Goal: Task Accomplishment & Management: Manage account settings

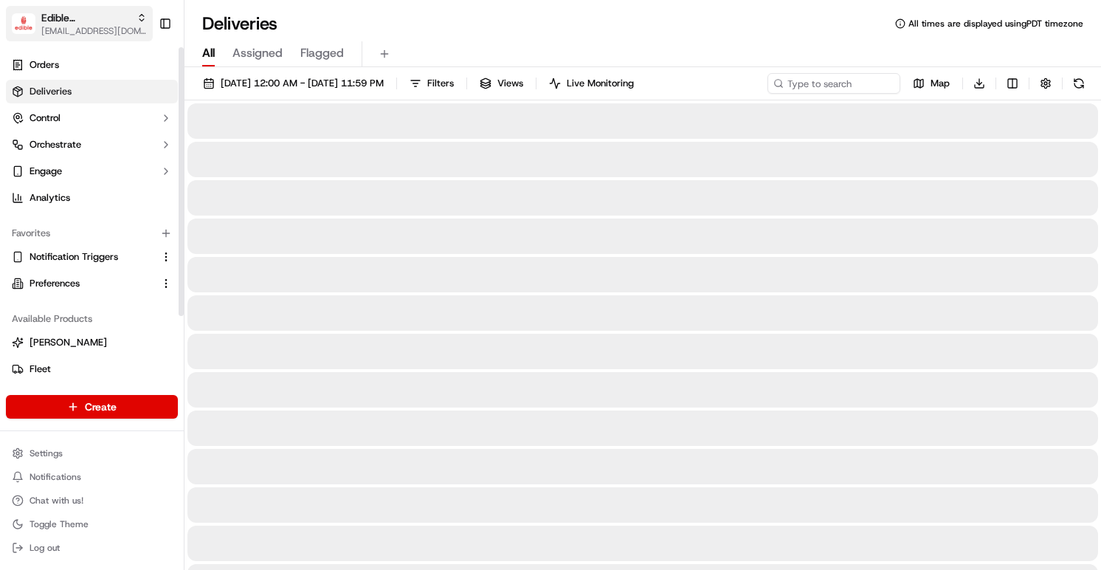
click at [106, 27] on span "[EMAIL_ADDRESS][DOMAIN_NAME]" at bounding box center [94, 31] width 106 height 12
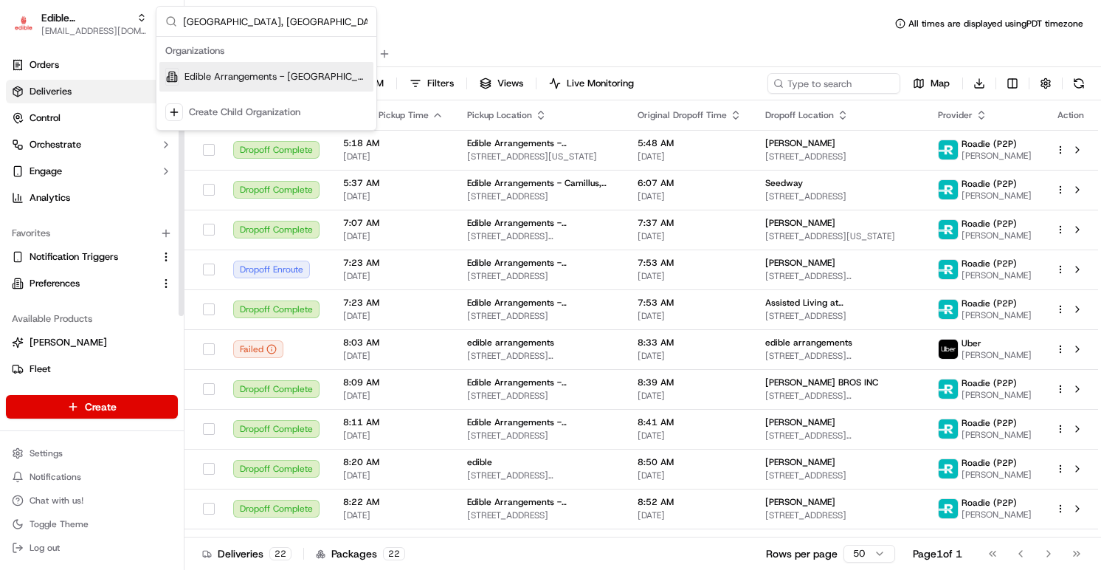
type input "[GEOGRAPHIC_DATA], [GEOGRAPHIC_DATA]"
click at [193, 78] on span "Edible Arrangements - [GEOGRAPHIC_DATA], [GEOGRAPHIC_DATA]" at bounding box center [276, 76] width 183 height 13
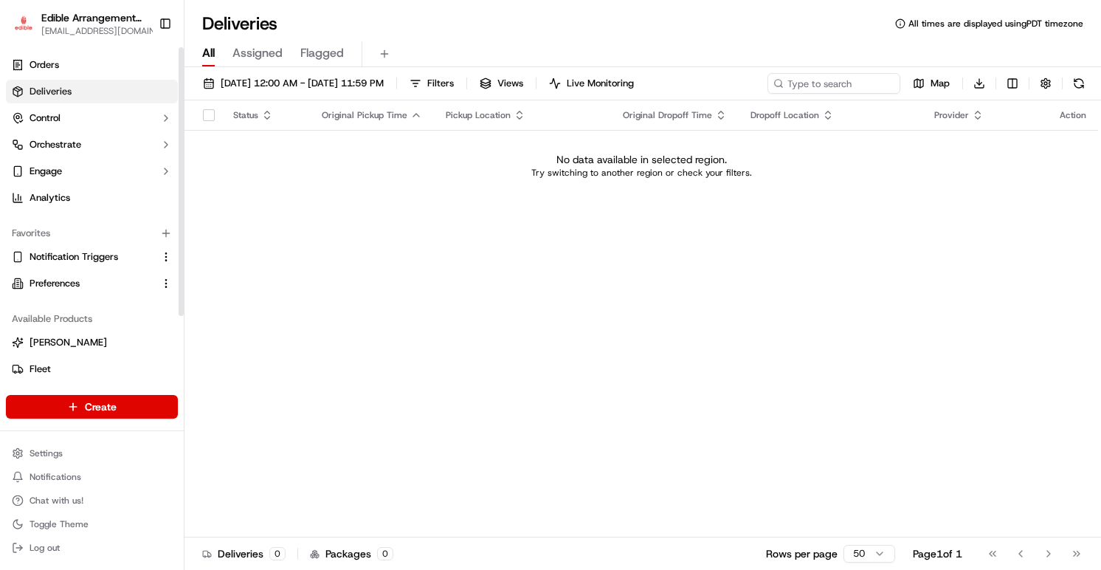
scroll to position [83, 0]
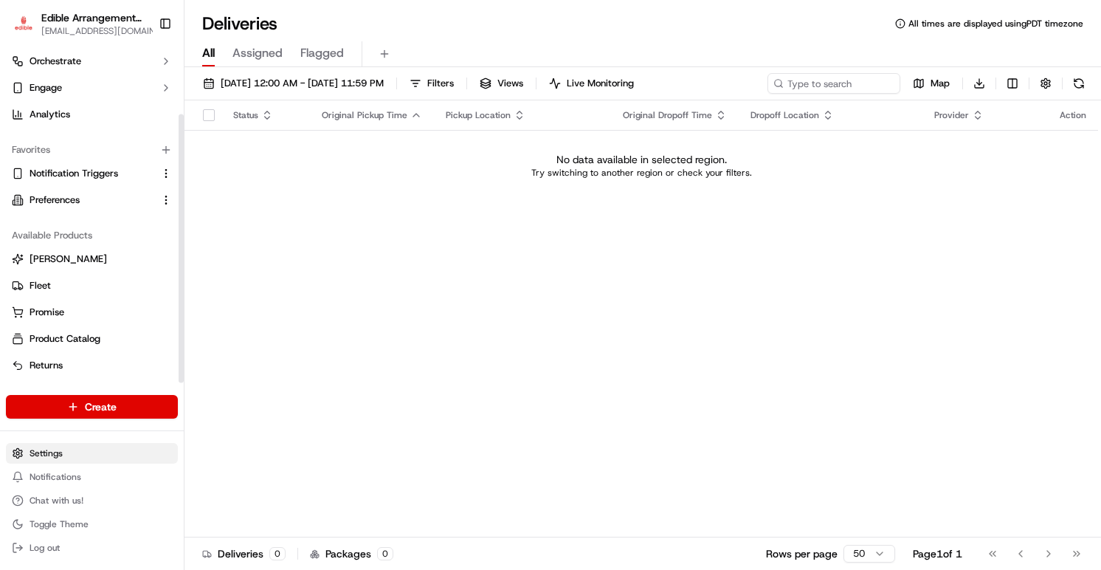
click at [43, 453] on html "Edible Arrangements - [GEOGRAPHIC_DATA], [GEOGRAPHIC_DATA] [EMAIL_ADDRESS][DOMA…" at bounding box center [550, 285] width 1101 height 570
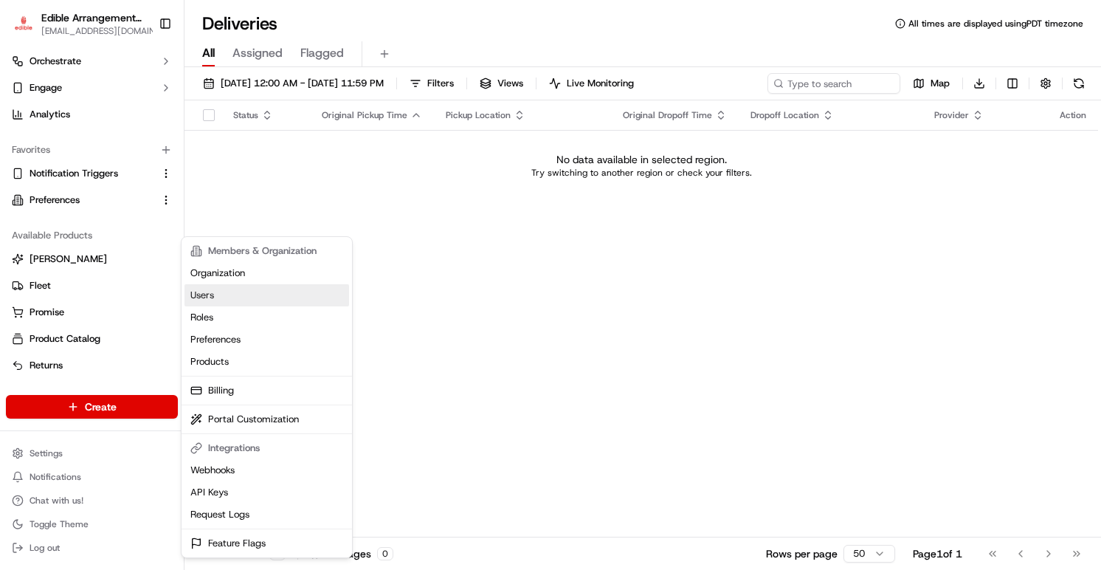
click at [233, 286] on link "Users" at bounding box center [267, 295] width 165 height 22
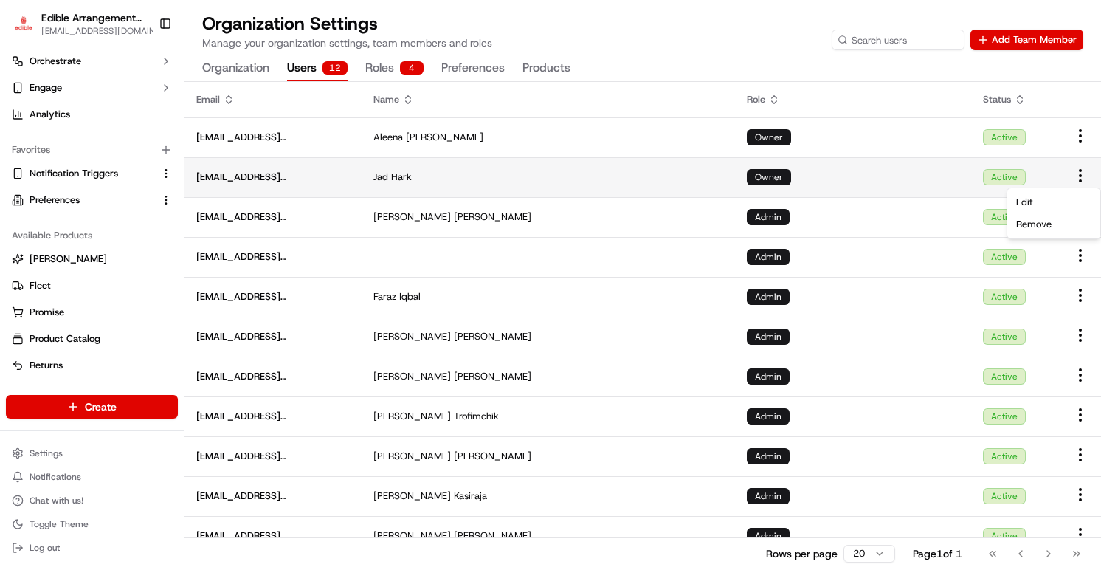
click at [1079, 175] on html "Edible Arrangements - [GEOGRAPHIC_DATA], [GEOGRAPHIC_DATA] [EMAIL_ADDRESS][DOMA…" at bounding box center [550, 285] width 1101 height 570
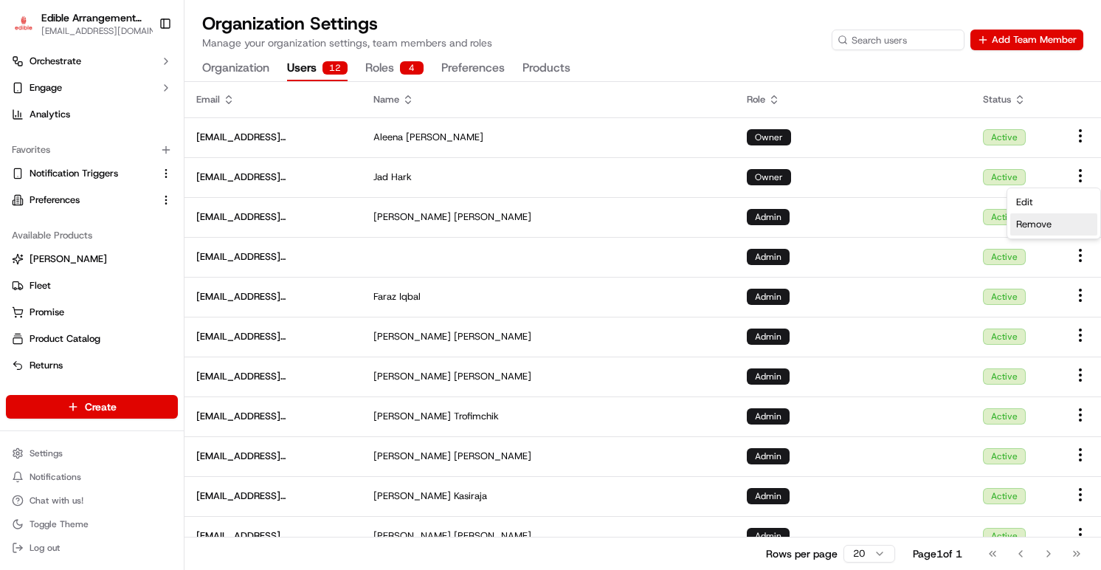
click at [1031, 221] on span "Remove" at bounding box center [1034, 224] width 35 height 13
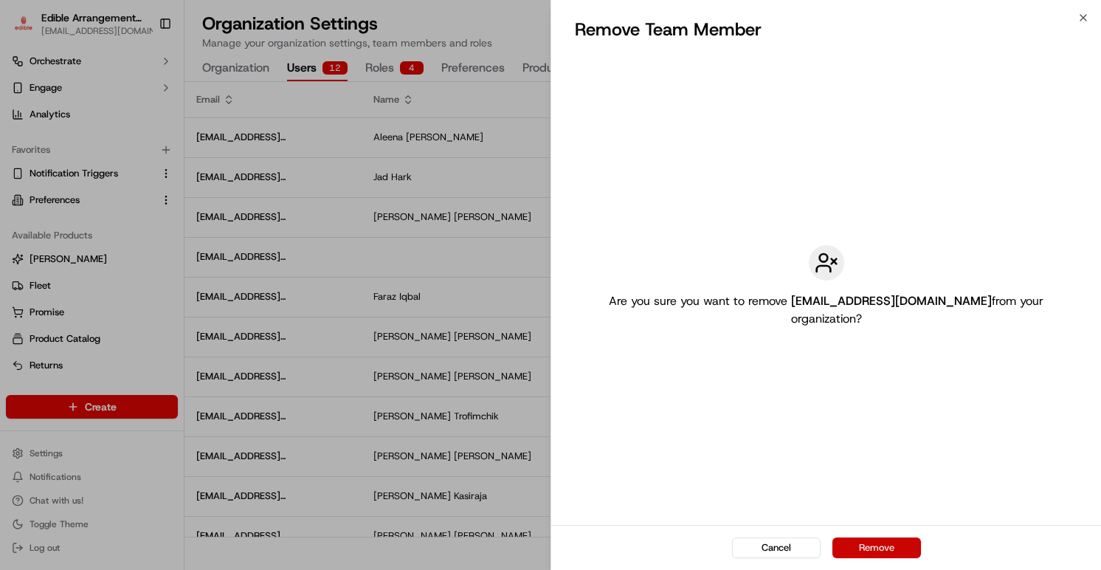
click at [887, 551] on button "Remove" at bounding box center [877, 547] width 89 height 21
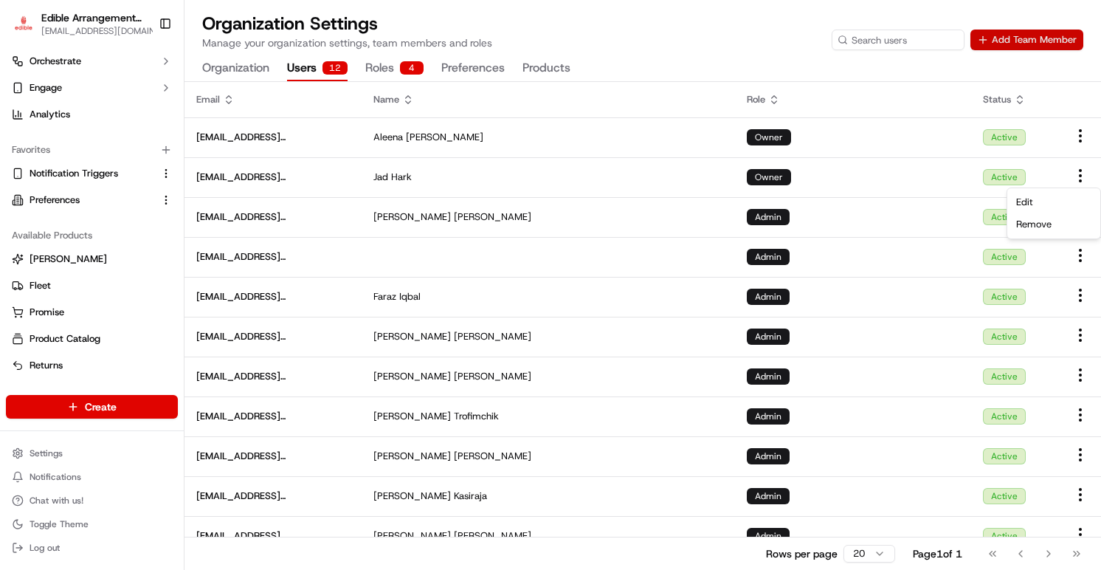
click at [1020, 37] on button "Add Team Member" at bounding box center [1027, 40] width 113 height 21
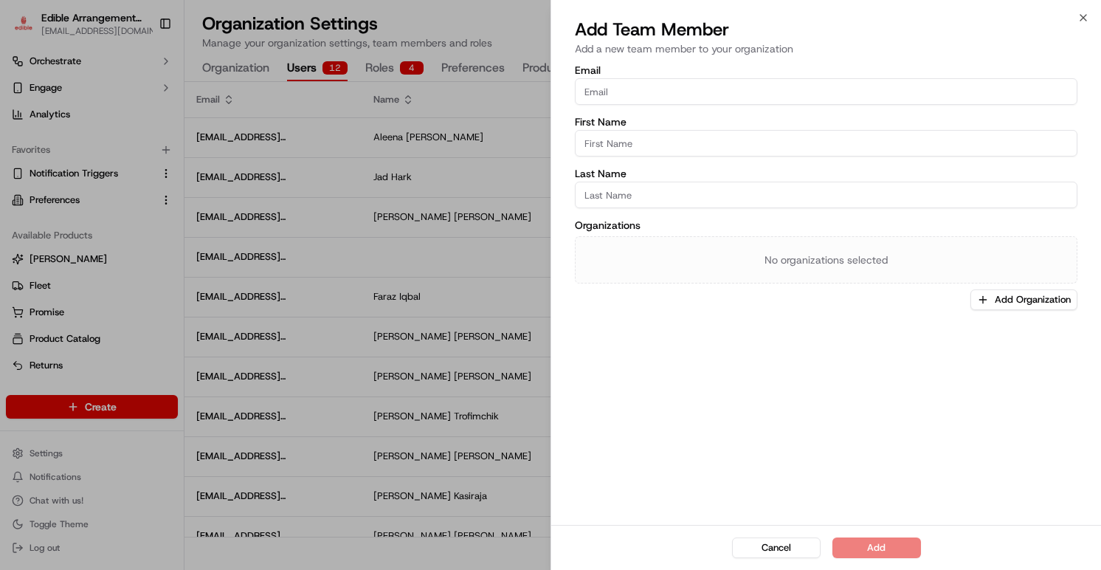
click at [748, 95] on input "Email" at bounding box center [826, 91] width 503 height 27
paste input "[EMAIL_ADDRESS][DOMAIN_NAME]"
type input "[EMAIL_ADDRESS][DOMAIN_NAME]"
click at [707, 135] on input "First Name" at bounding box center [826, 143] width 503 height 27
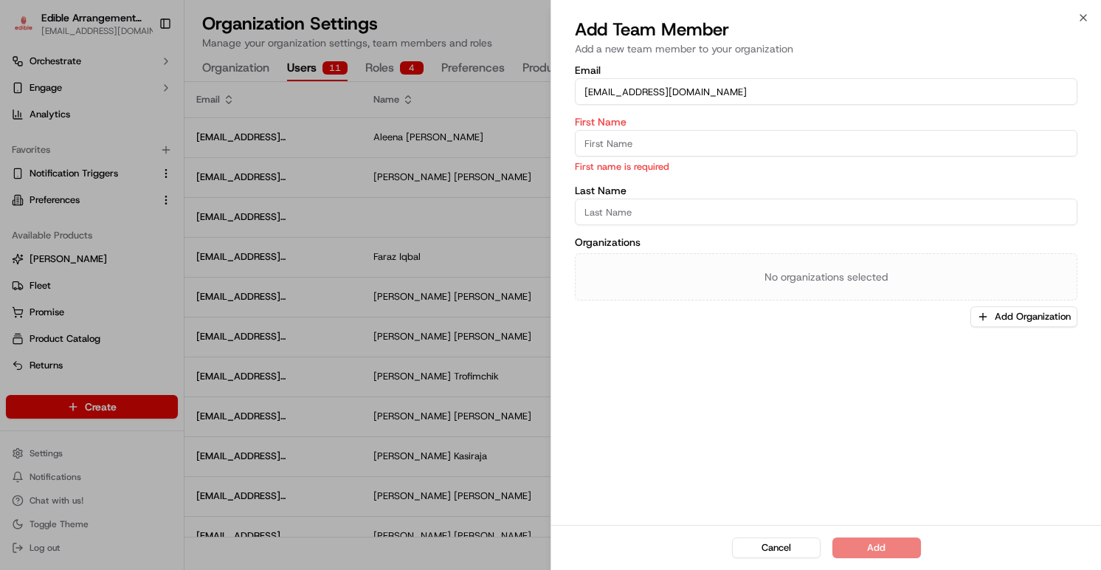
paste input "[PERSON_NAME]"
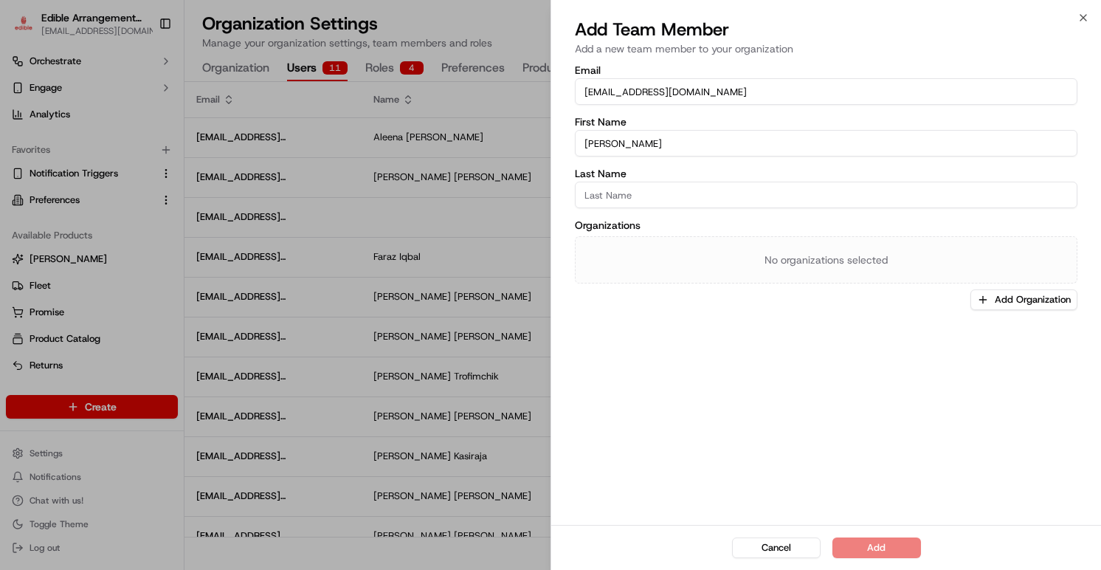
type input "[PERSON_NAME]"
click at [706, 199] on input "Last Name" at bounding box center [826, 195] width 503 height 27
paste input "[PERSON_NAME]"
type input "[PERSON_NAME]"
click at [763, 259] on div "No organizations selected" at bounding box center [826, 259] width 503 height 47
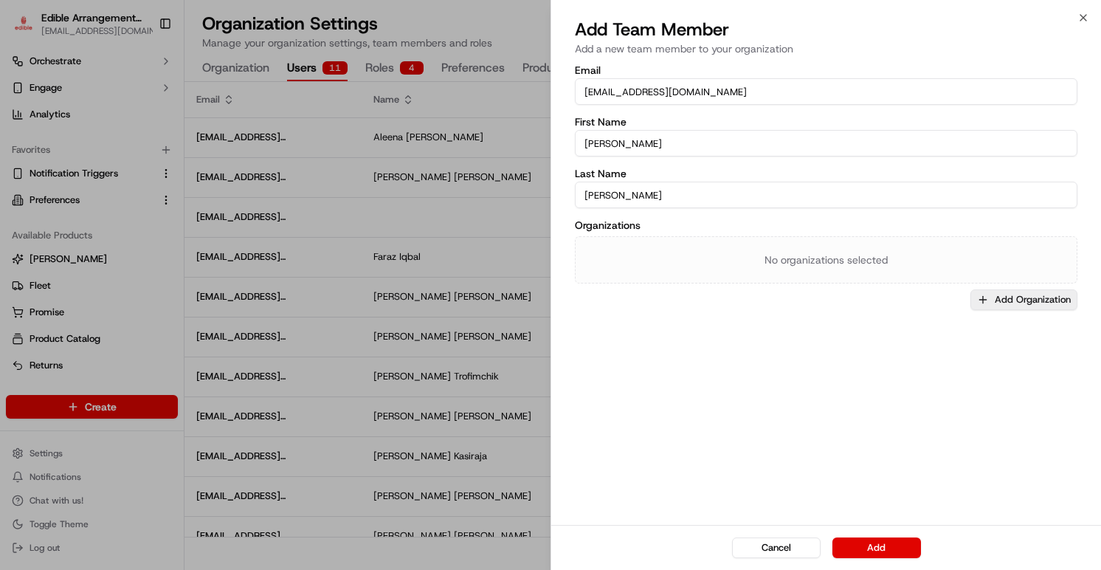
click at [1007, 305] on button "Add Organization" at bounding box center [1024, 299] width 107 height 21
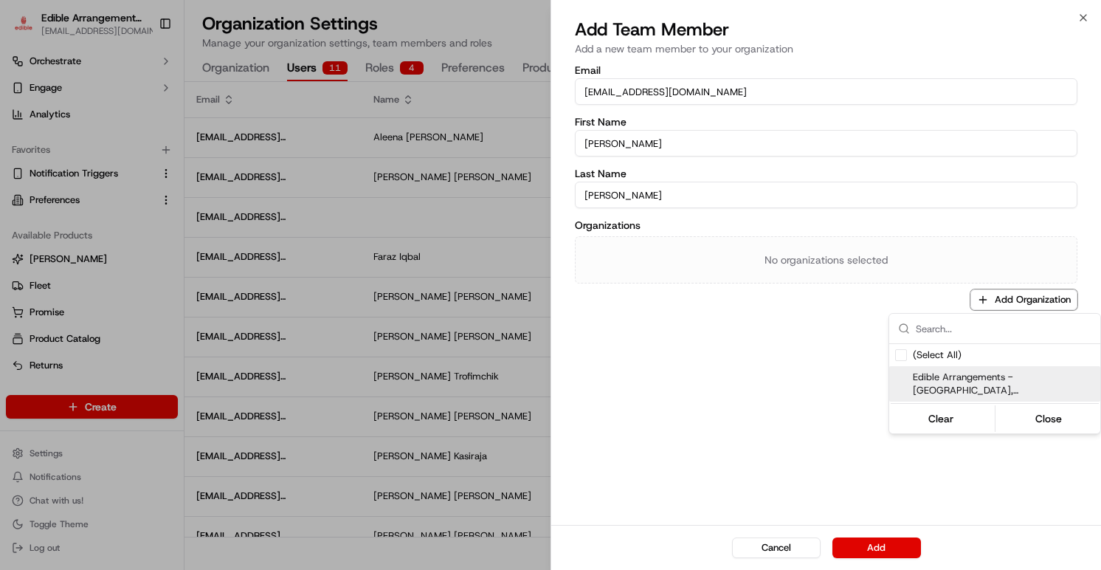
click at [957, 371] on span "Edible Arrangements - [GEOGRAPHIC_DATA], [GEOGRAPHIC_DATA]" at bounding box center [1004, 384] width 182 height 27
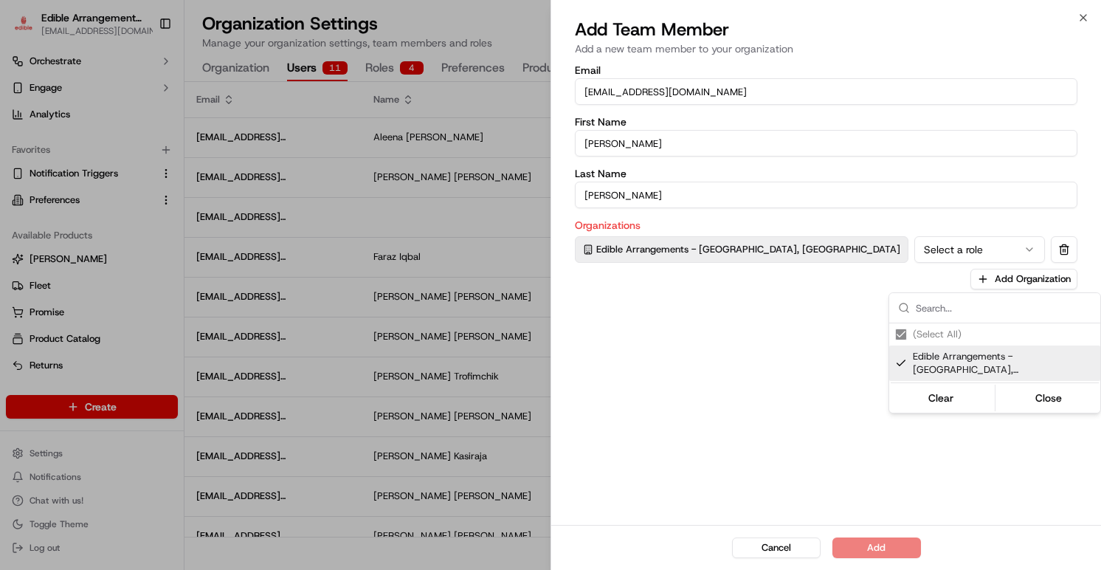
click at [852, 269] on div at bounding box center [550, 285] width 1101 height 570
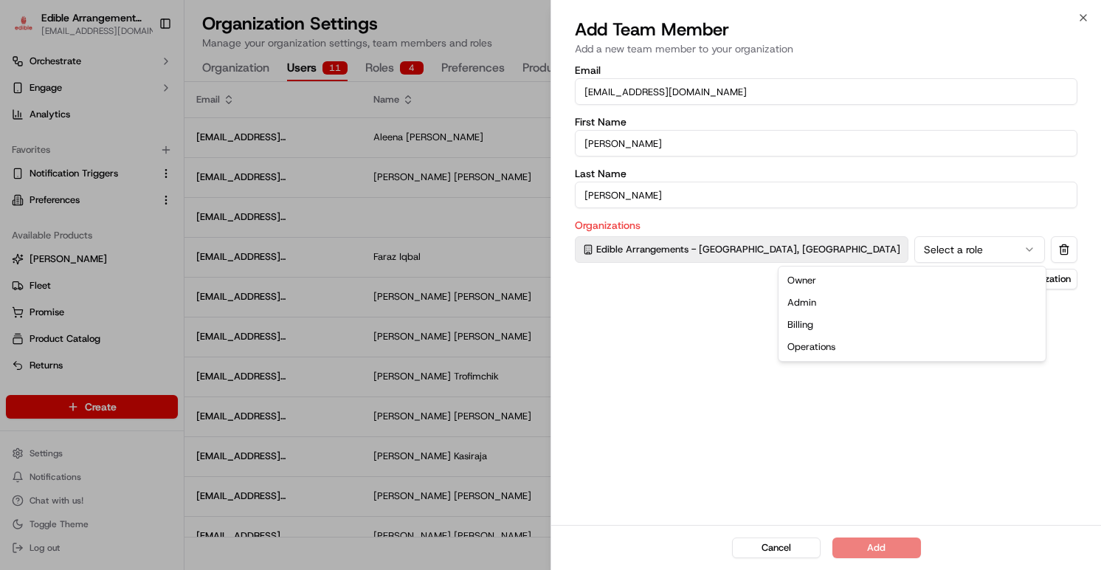
click at [915, 261] on button "Select a role" at bounding box center [980, 249] width 131 height 27
click at [859, 544] on button "Add" at bounding box center [877, 547] width 89 height 21
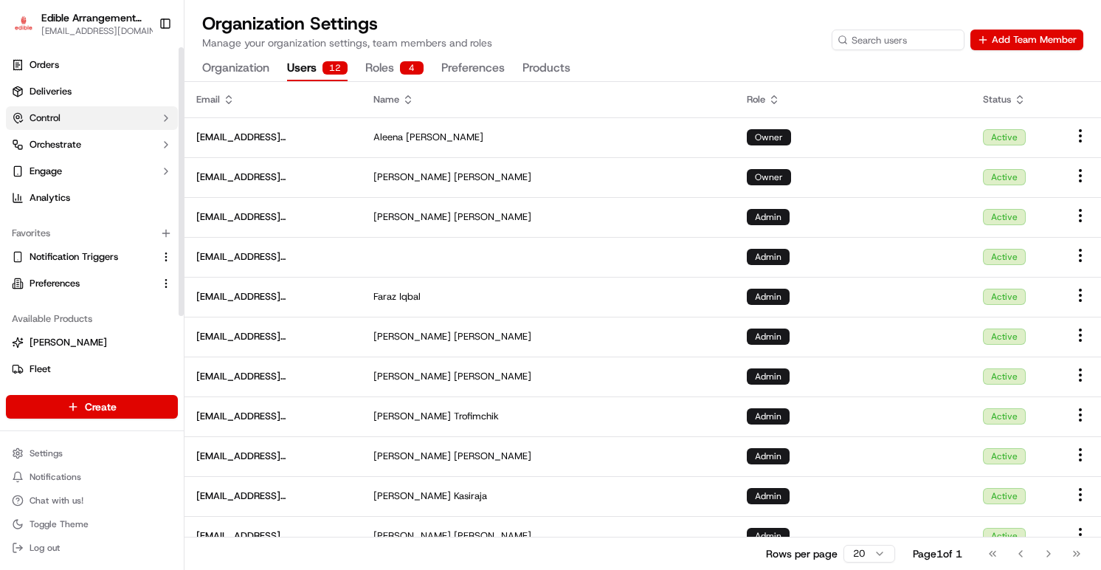
click at [89, 112] on button "Control" at bounding box center [92, 118] width 172 height 24
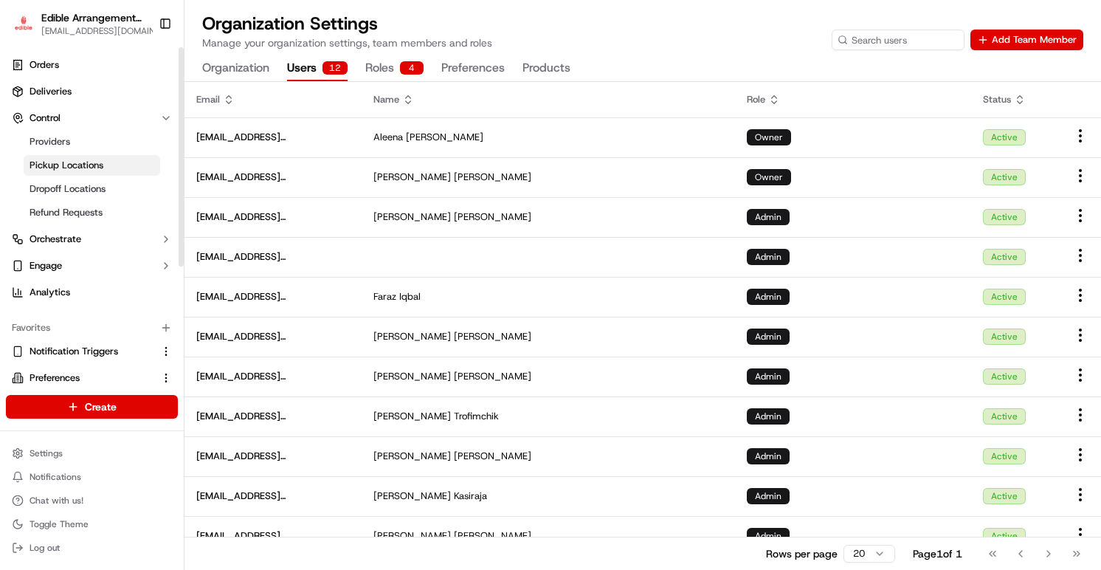
click at [76, 163] on span "Pickup Locations" at bounding box center [67, 165] width 74 height 13
